Goal: Information Seeking & Learning: Find specific fact

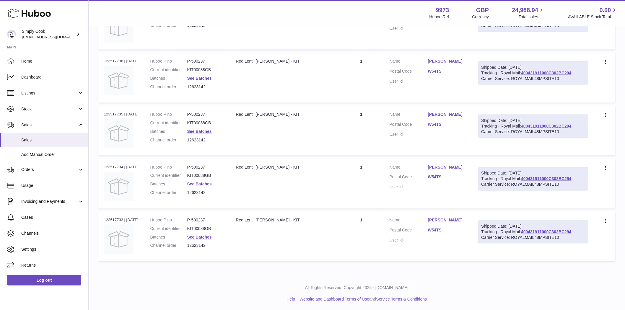
drag, startPoint x: 282, startPoint y: 183, endPoint x: 294, endPoint y: 184, distance: 12.4
click at [282, 183] on td "Description Red Lentil Curry - KIT" at bounding box center [284, 184] width 109 height 50
click at [446, 167] on link "[PERSON_NAME]" at bounding box center [447, 167] width 38 height 6
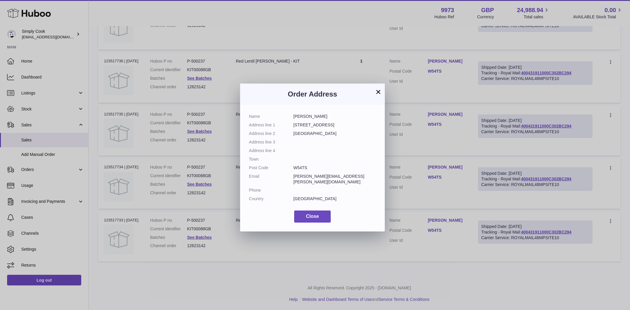
drag, startPoint x: 318, startPoint y: 116, endPoint x: 293, endPoint y: 116, distance: 24.8
click at [293, 116] on dl "Name Anne Millman Address line 1 61 Devonshire Road Address line 2 London Addre…" at bounding box center [312, 159] width 127 height 91
drag, startPoint x: 326, startPoint y: 116, endPoint x: 291, endPoint y: 116, distance: 35.1
click at [291, 116] on dl "Name Anne Millman Address line 1 61 Devonshire Road Address line 2 London Addre…" at bounding box center [312, 159] width 127 height 91
copy dl "[PERSON_NAME]"
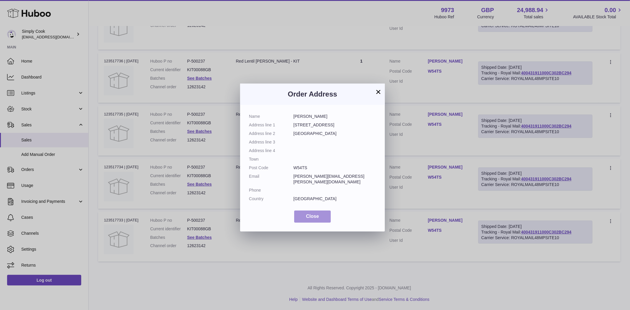
click at [312, 214] on span "Close" at bounding box center [312, 216] width 13 height 5
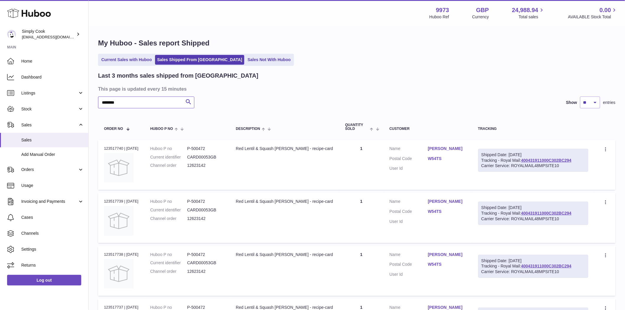
click at [124, 104] on input "********" at bounding box center [146, 103] width 96 height 12
paste input "****"
type input "**********"
click at [29, 127] on span "Sales" at bounding box center [49, 125] width 56 height 6
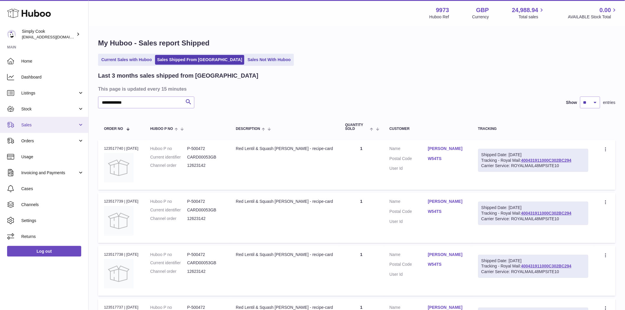
click at [29, 125] on span "Sales" at bounding box center [49, 125] width 56 height 6
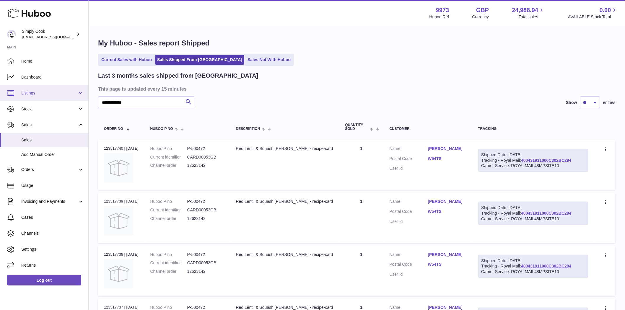
click at [31, 93] on span "Listings" at bounding box center [49, 93] width 56 height 6
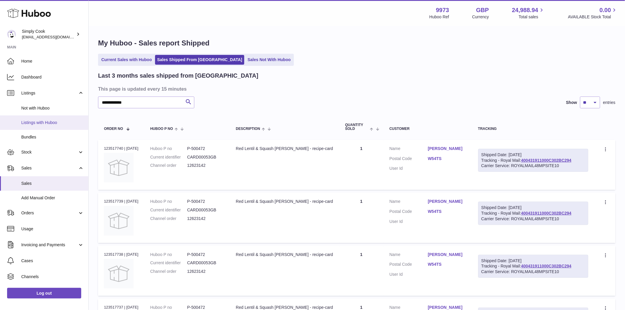
click at [35, 122] on span "Listings with Huboo" at bounding box center [52, 123] width 63 height 6
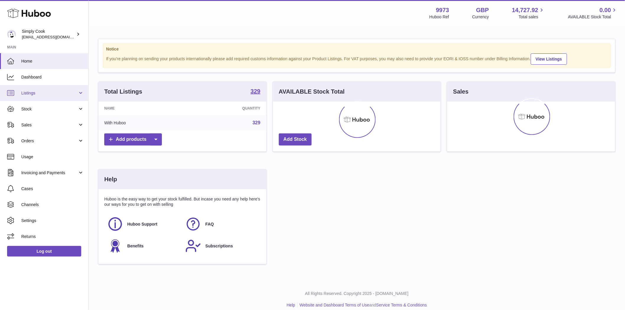
click at [33, 96] on link "Listings" at bounding box center [44, 93] width 88 height 16
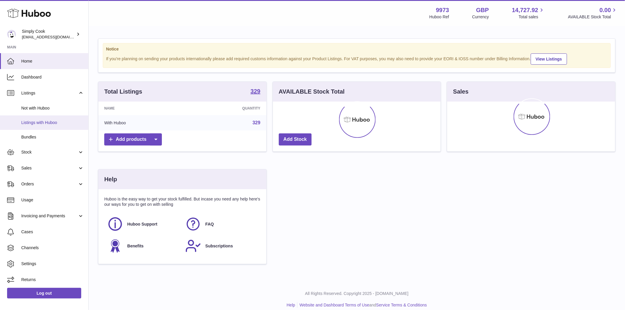
click at [36, 121] on span "Listings with Huboo" at bounding box center [52, 123] width 63 height 6
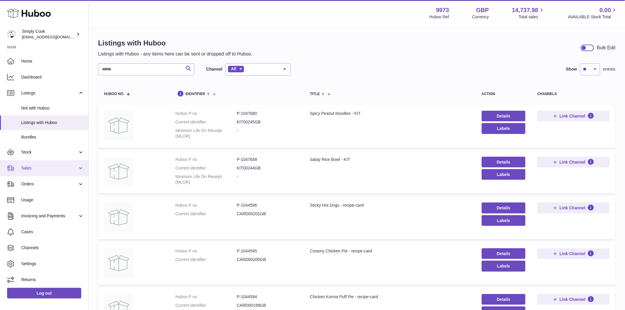
click at [25, 172] on link "Sales" at bounding box center [44, 168] width 88 height 16
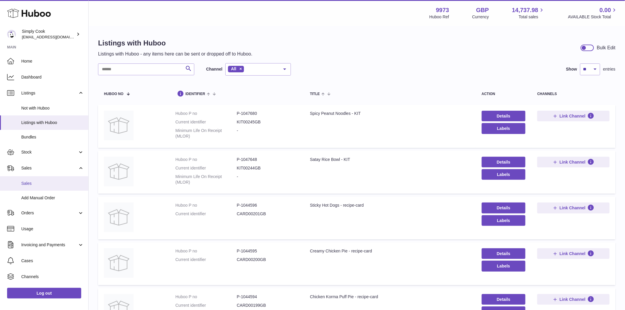
click at [31, 184] on span "Sales" at bounding box center [52, 184] width 63 height 6
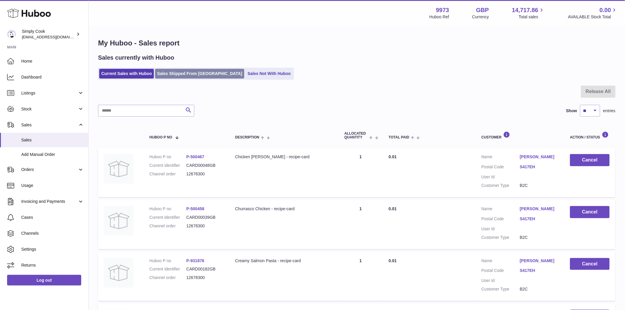
click at [178, 72] on link "Sales Shipped From Huboo" at bounding box center [199, 74] width 89 height 10
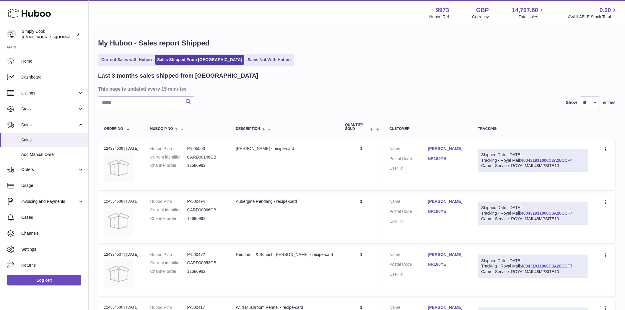
click at [124, 104] on input "text" at bounding box center [146, 103] width 96 height 12
paste input "**********"
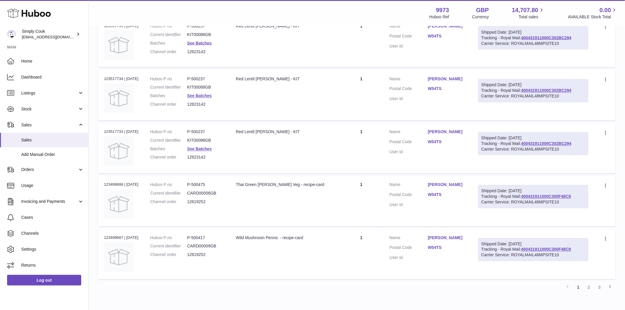
scroll to position [394, 0]
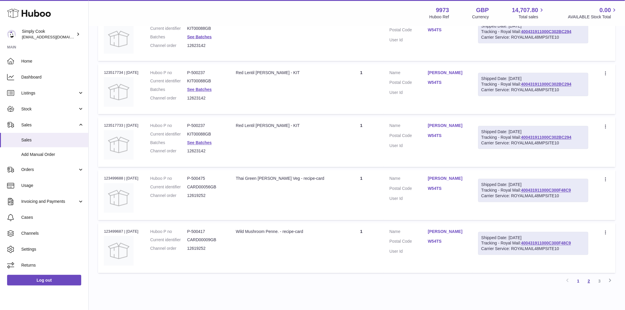
type input "**********"
click at [589, 284] on link "2" at bounding box center [589, 281] width 11 height 11
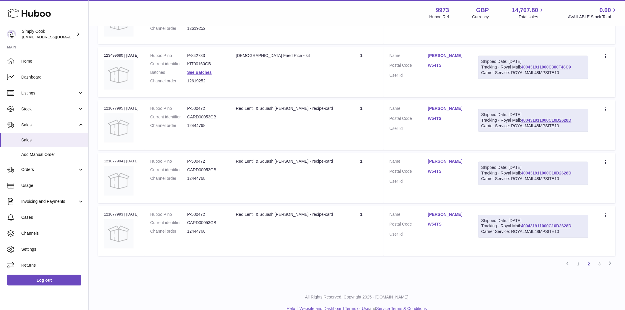
scroll to position [420, 0]
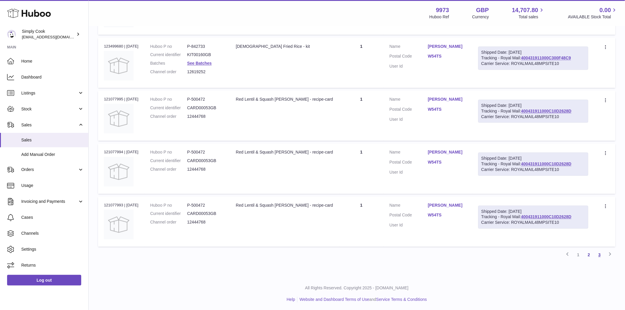
click at [600, 256] on link "3" at bounding box center [599, 255] width 11 height 11
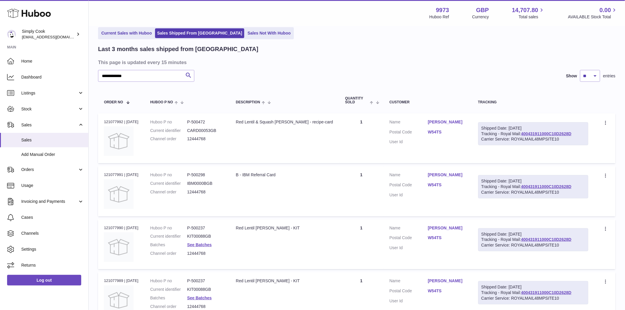
scroll to position [208, 0]
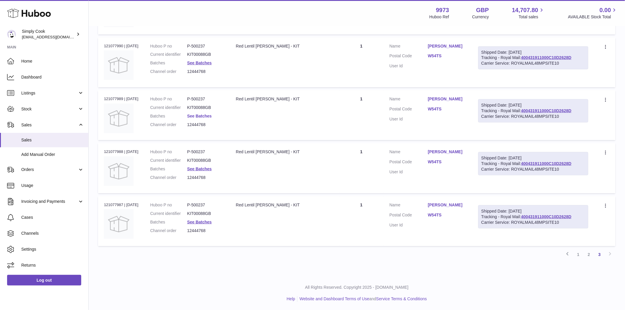
click at [207, 117] on link "See Batches" at bounding box center [199, 116] width 25 height 5
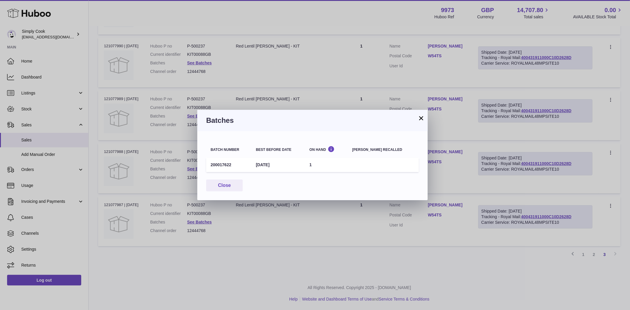
drag, startPoint x: 234, startPoint y: 167, endPoint x: 211, endPoint y: 168, distance: 23.4
click at [211, 168] on td "200017622" at bounding box center [228, 165] width 45 height 14
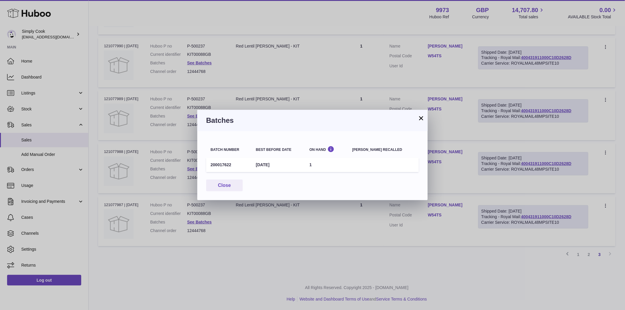
click at [370, 278] on div "× Batches Batch number Best before date On Hand [PERSON_NAME] recalled 20001762…" at bounding box center [312, 155] width 625 height 310
